Goal: Find specific page/section: Find specific page/section

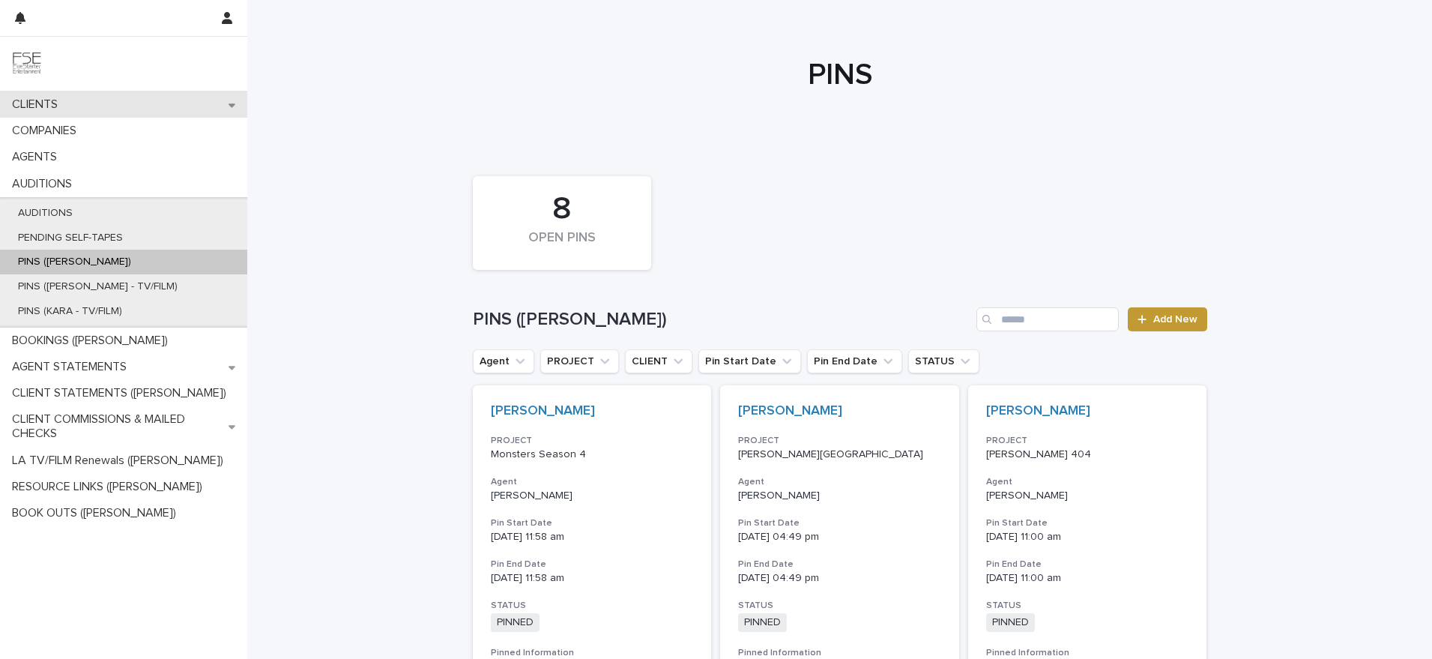
click at [48, 111] on p "CLIENTS" at bounding box center [38, 104] width 64 height 14
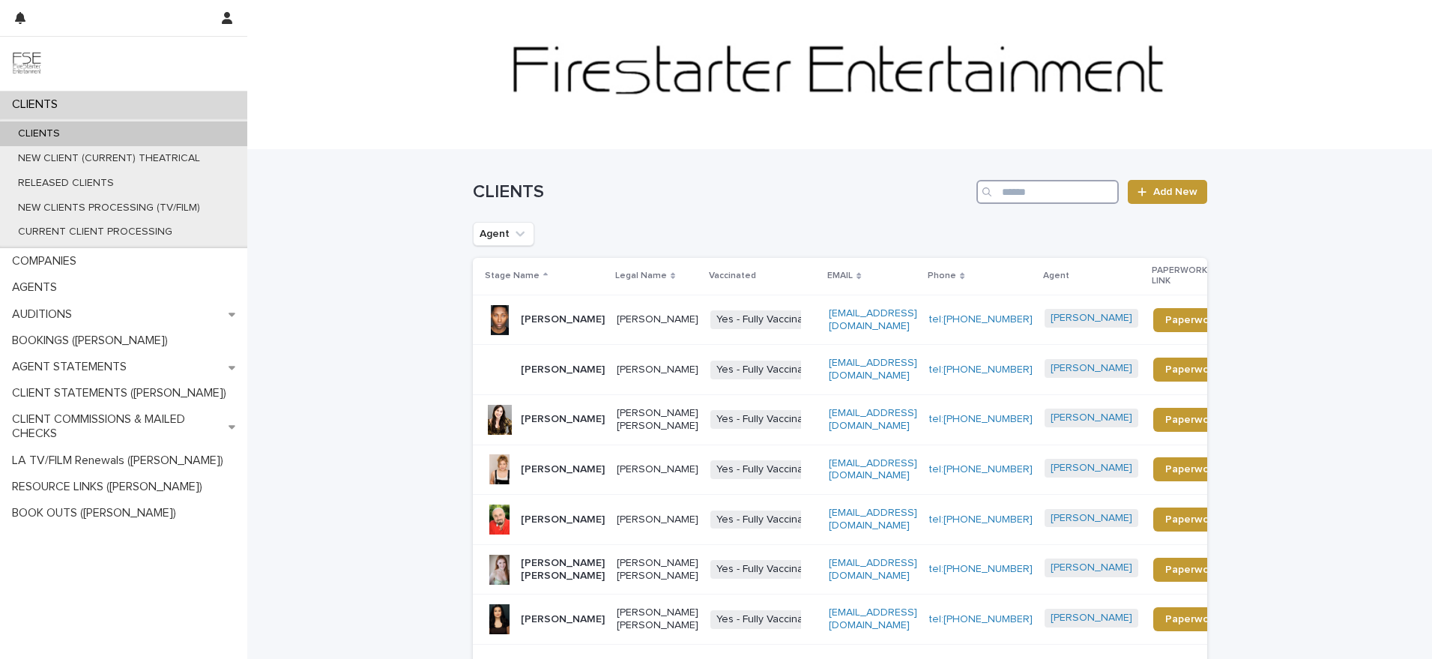
click at [1086, 188] on input "Search" at bounding box center [1048, 192] width 142 height 24
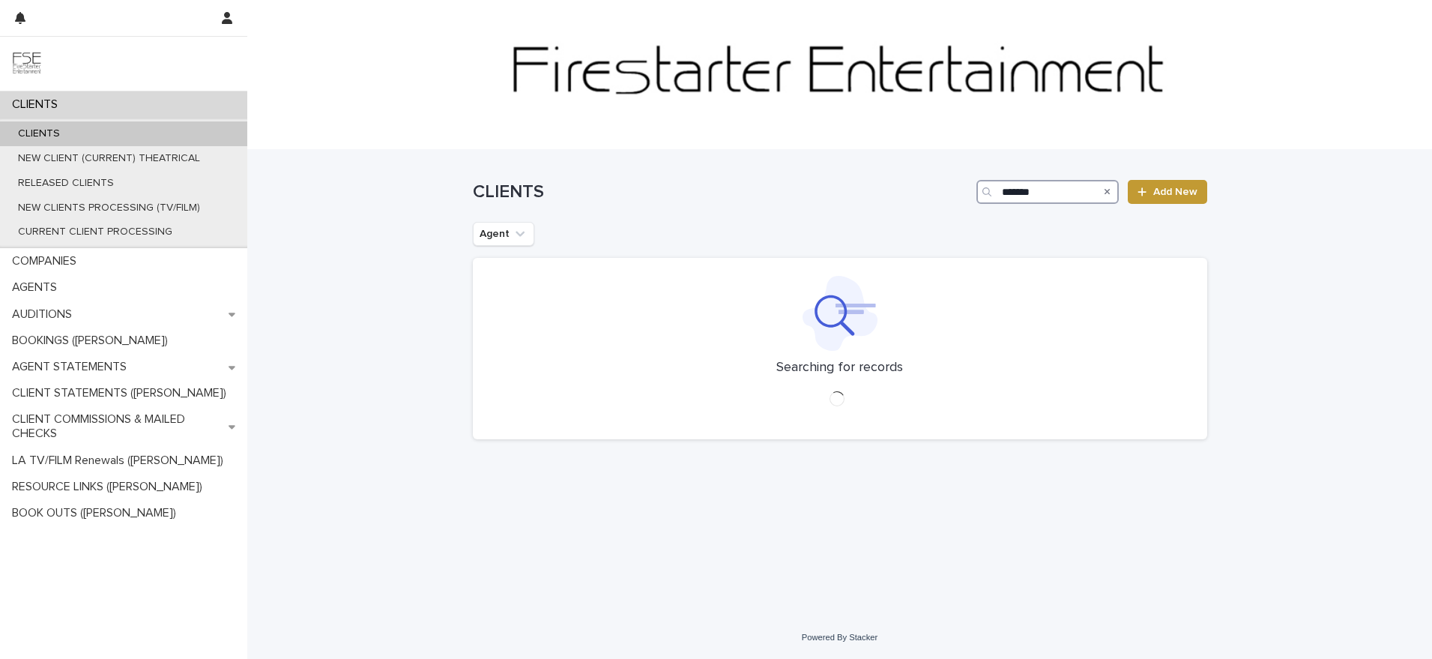
type input "*******"
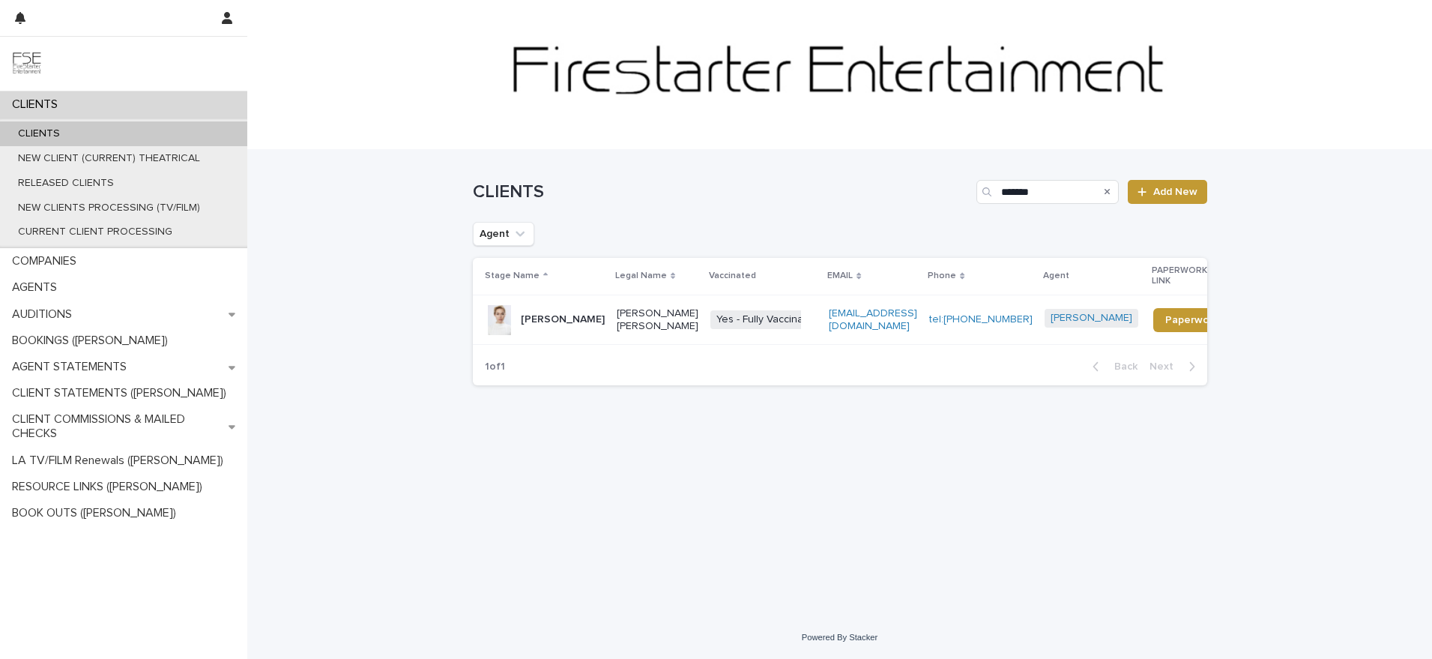
click at [611, 338] on td "[PERSON_NAME] [PERSON_NAME]" at bounding box center [658, 320] width 94 height 50
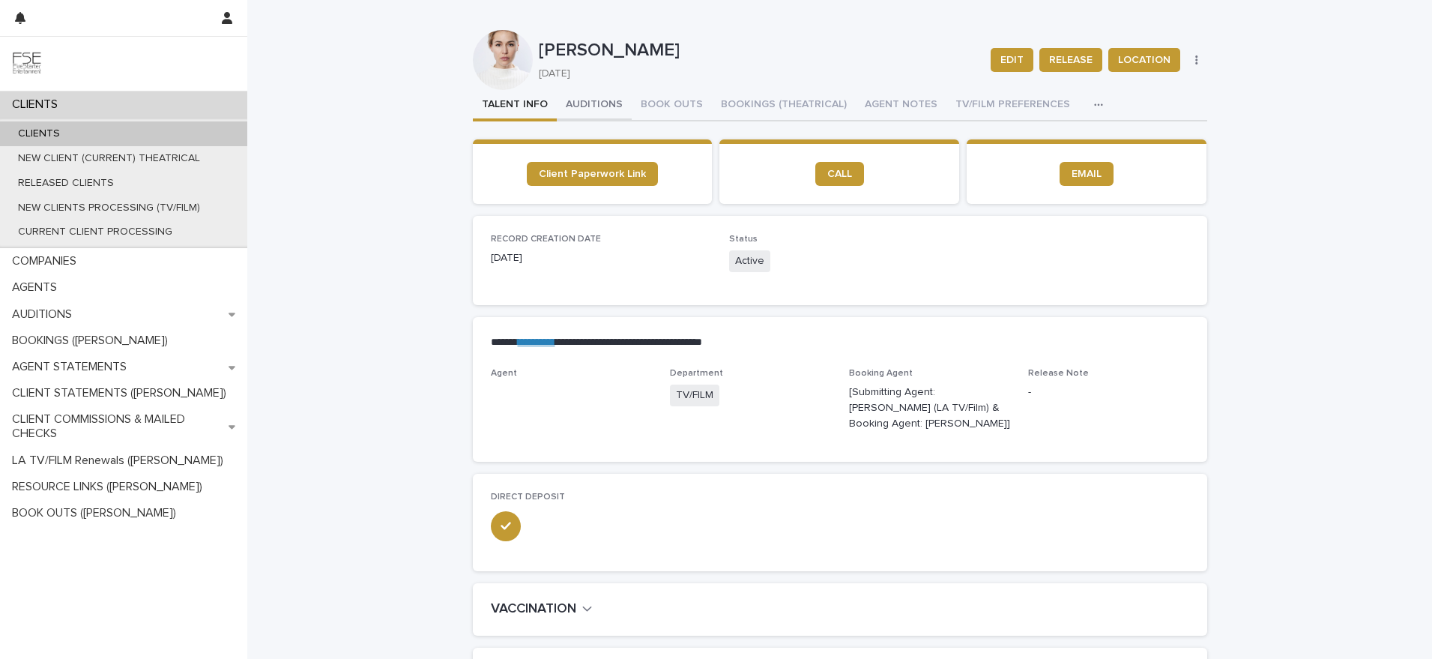
click at [609, 96] on button "AUDITIONS" at bounding box center [594, 105] width 75 height 31
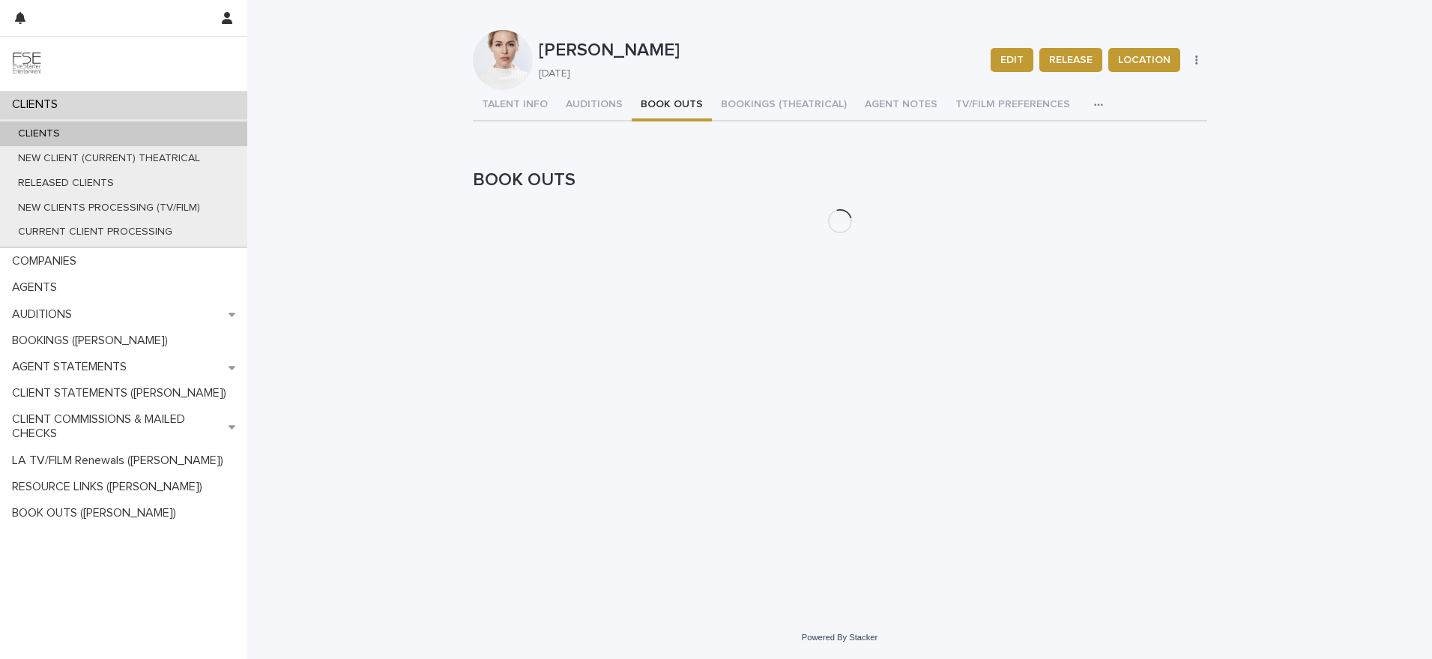
click at [657, 111] on button "BOOK OUTS" at bounding box center [672, 105] width 80 height 31
click at [775, 106] on button "BOOKINGS (THEATRICAL)" at bounding box center [784, 105] width 144 height 31
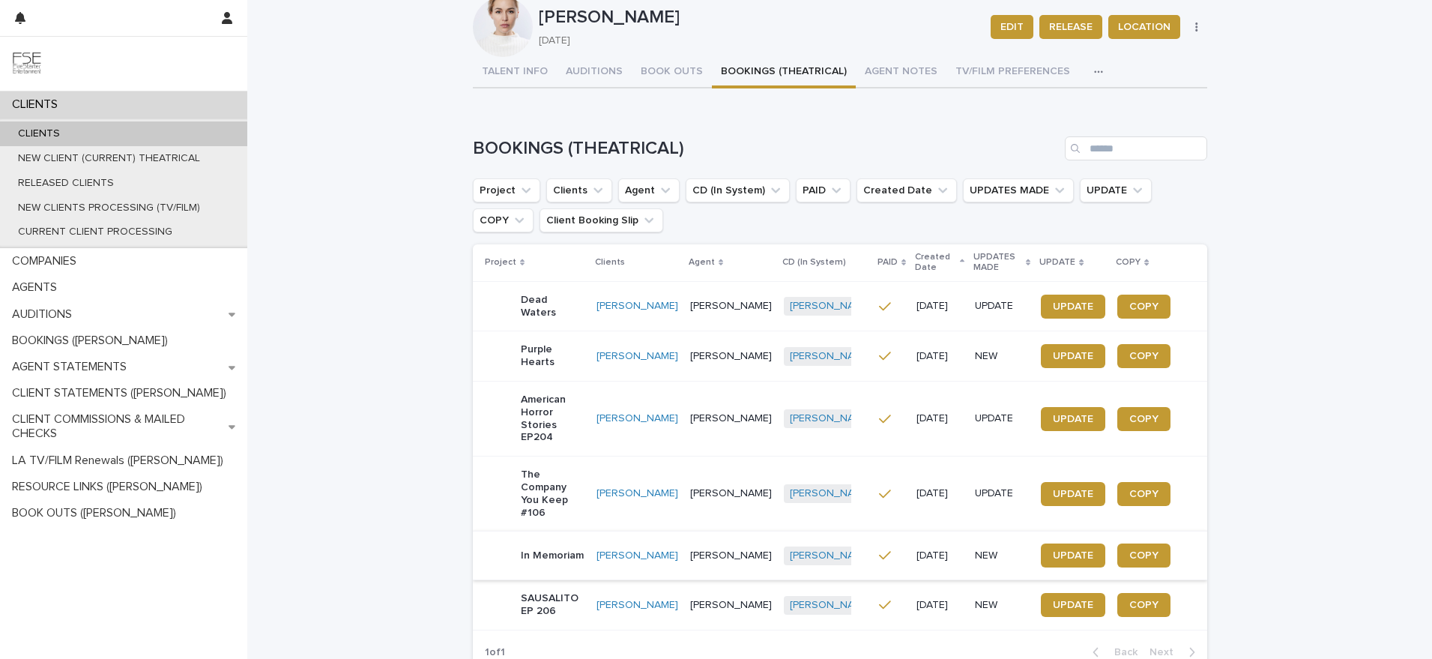
scroll to position [28, 0]
